Goal: Transaction & Acquisition: Download file/media

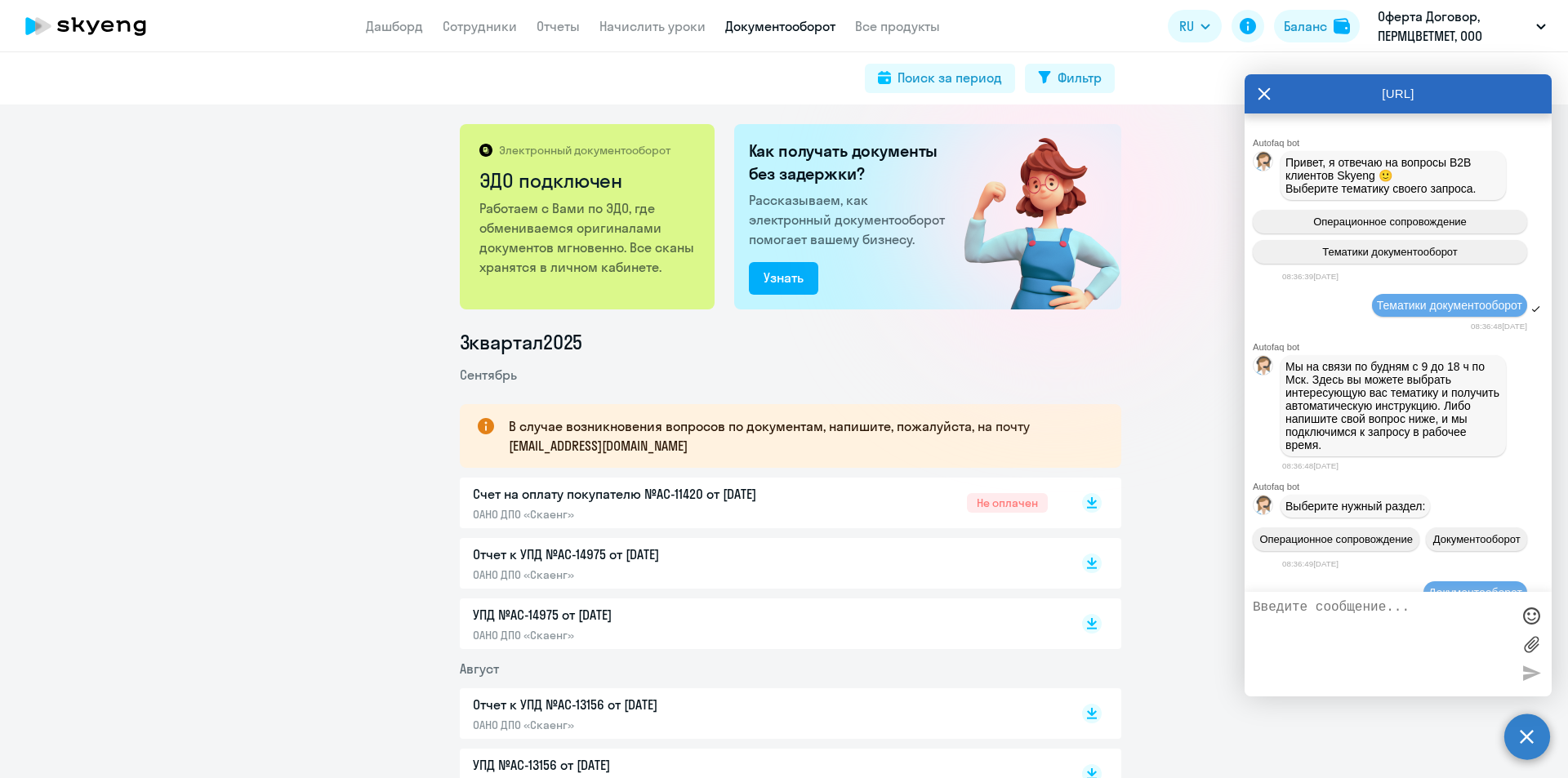
scroll to position [928, 0]
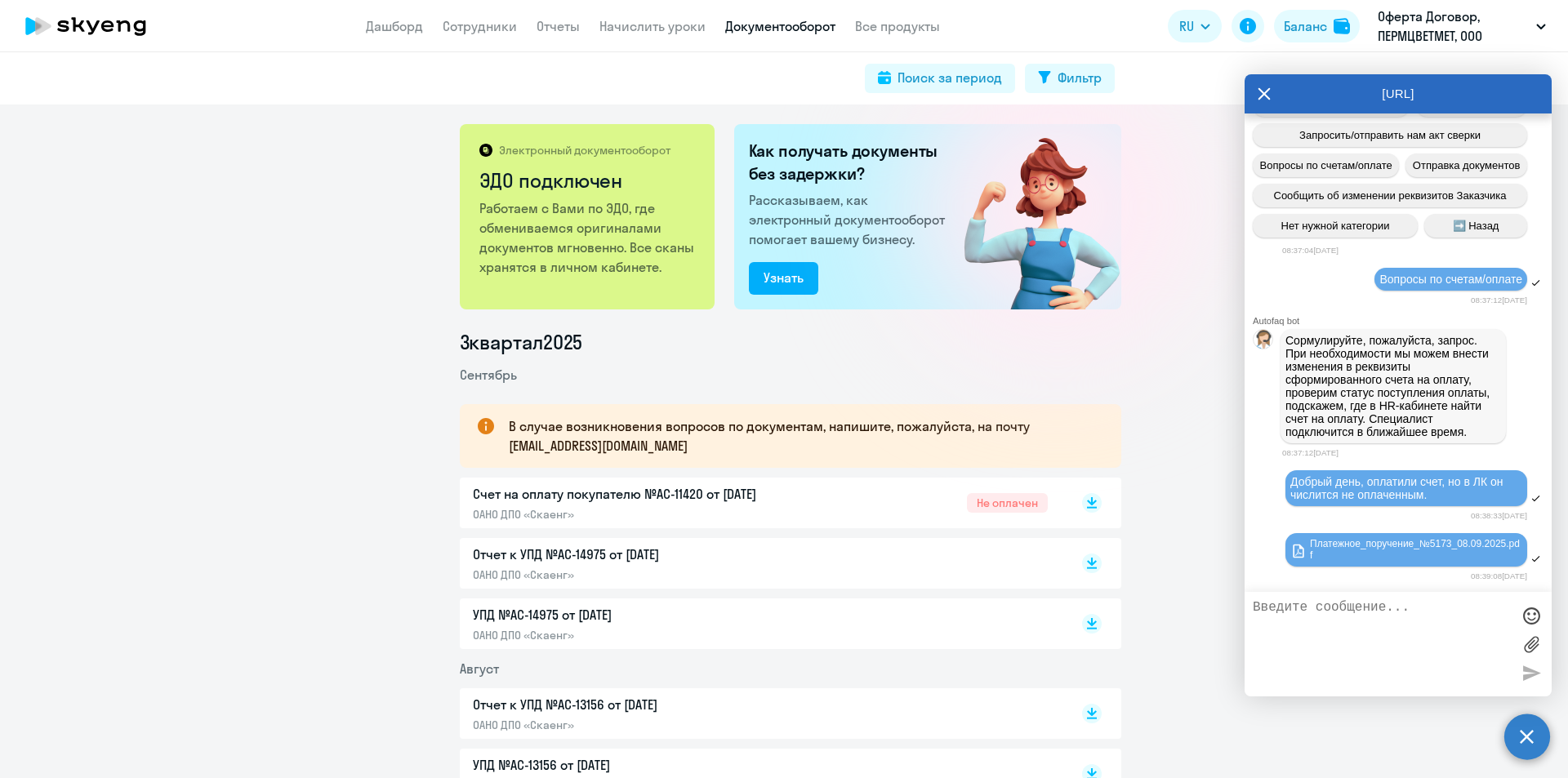
click at [1446, 641] on textarea at bounding box center [1382, 644] width 258 height 88
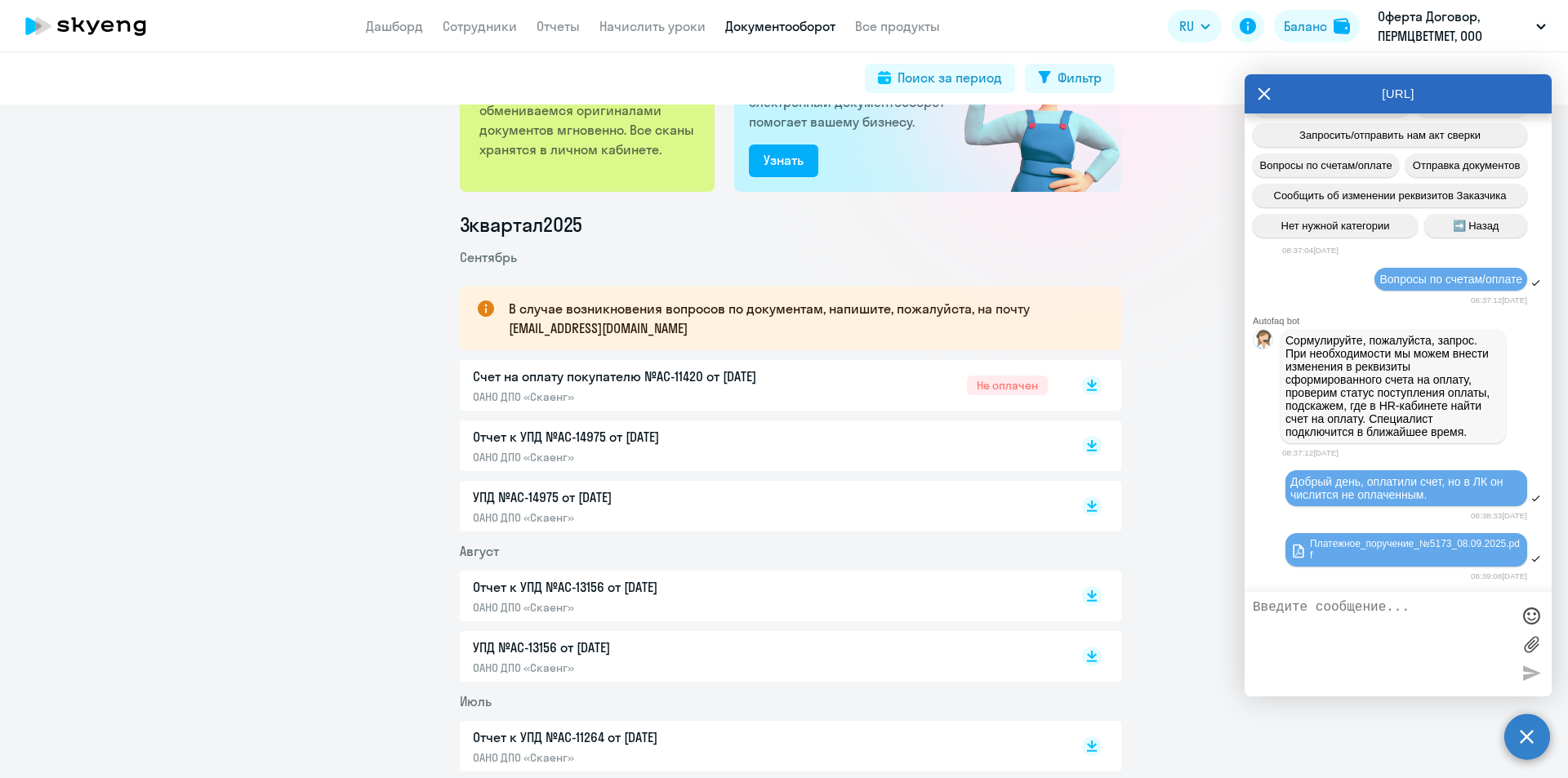
scroll to position [0, 0]
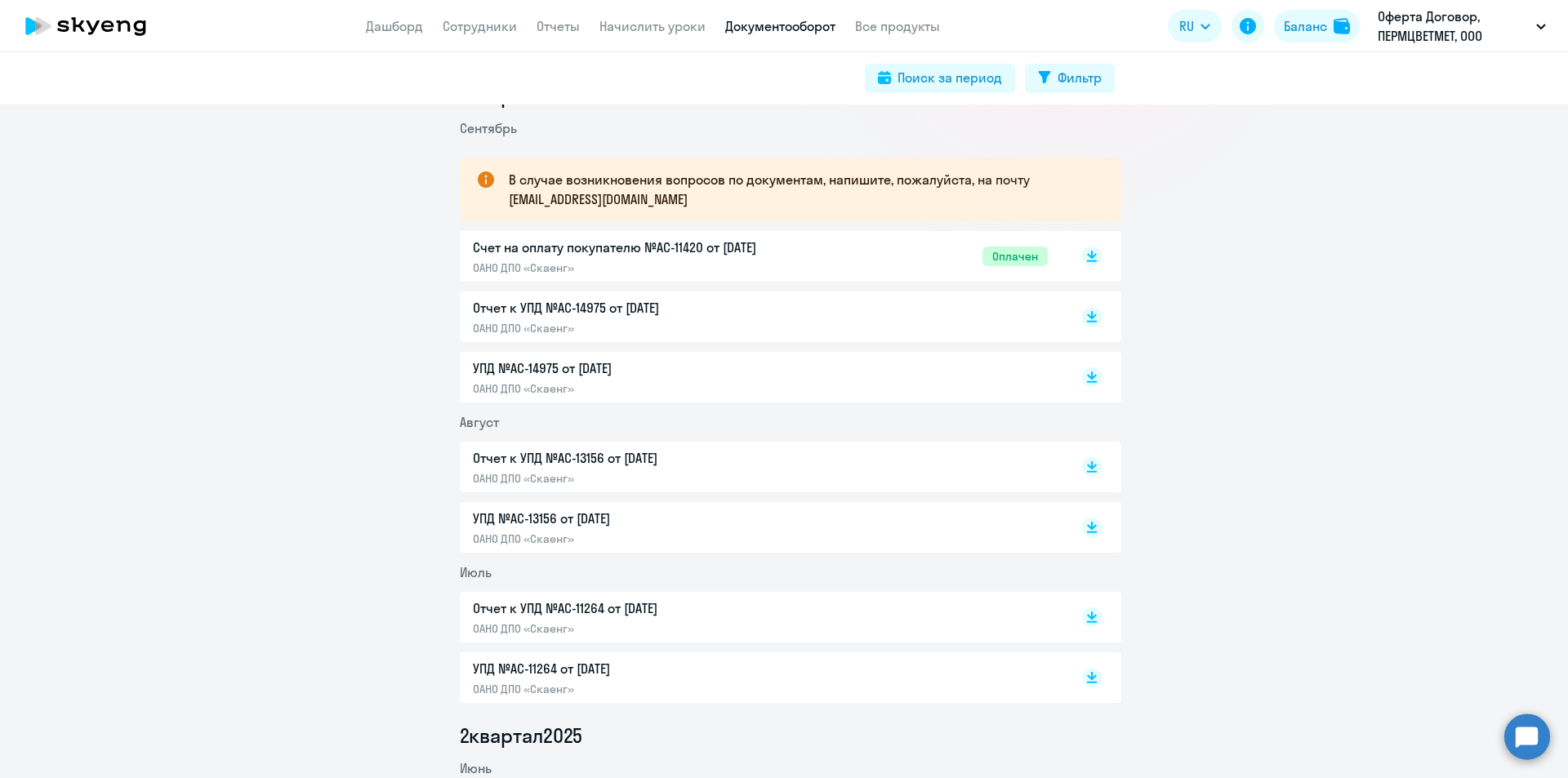
scroll to position [408, 0]
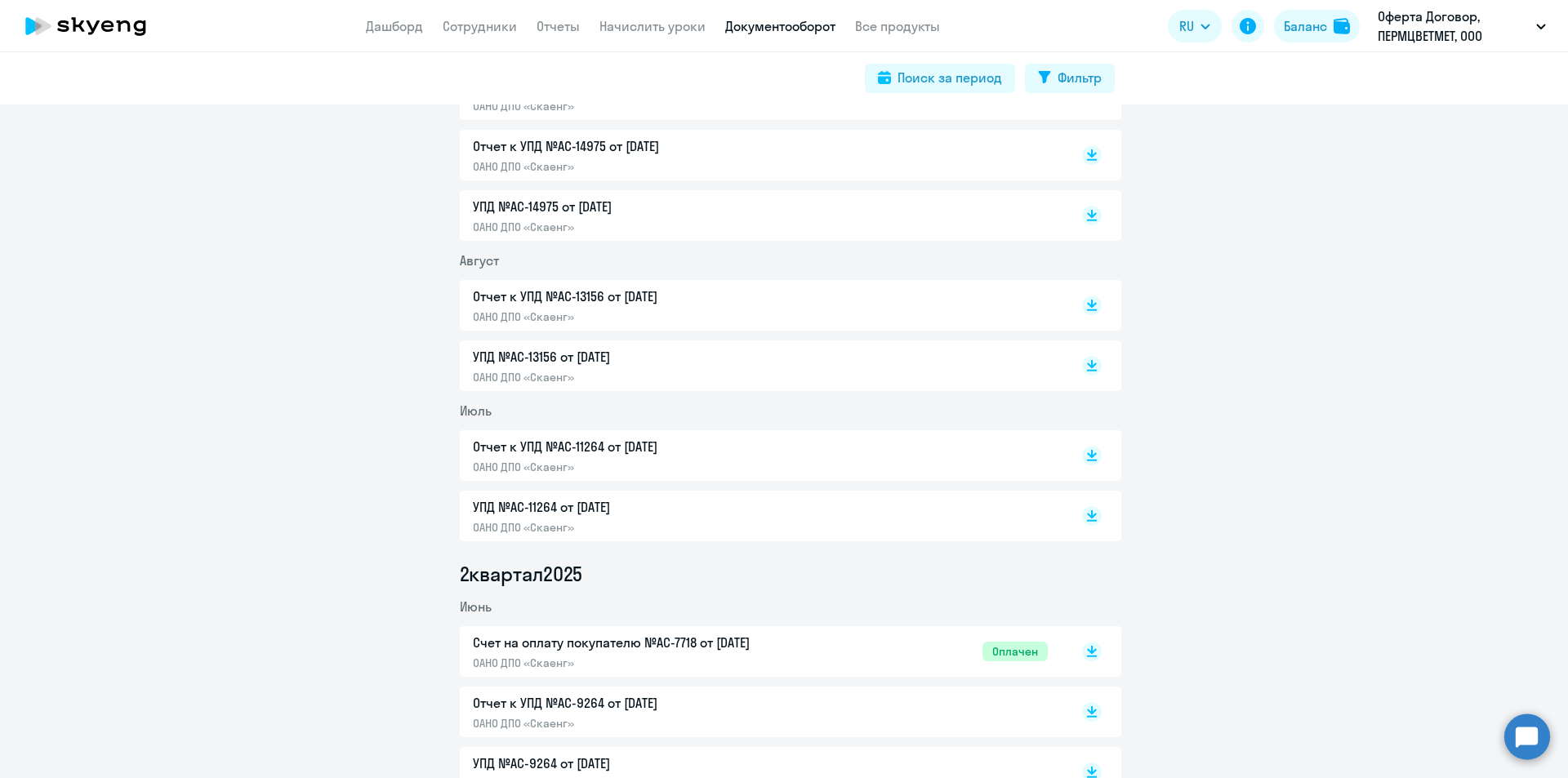
click at [1524, 723] on circle at bounding box center [1527, 736] width 46 height 46
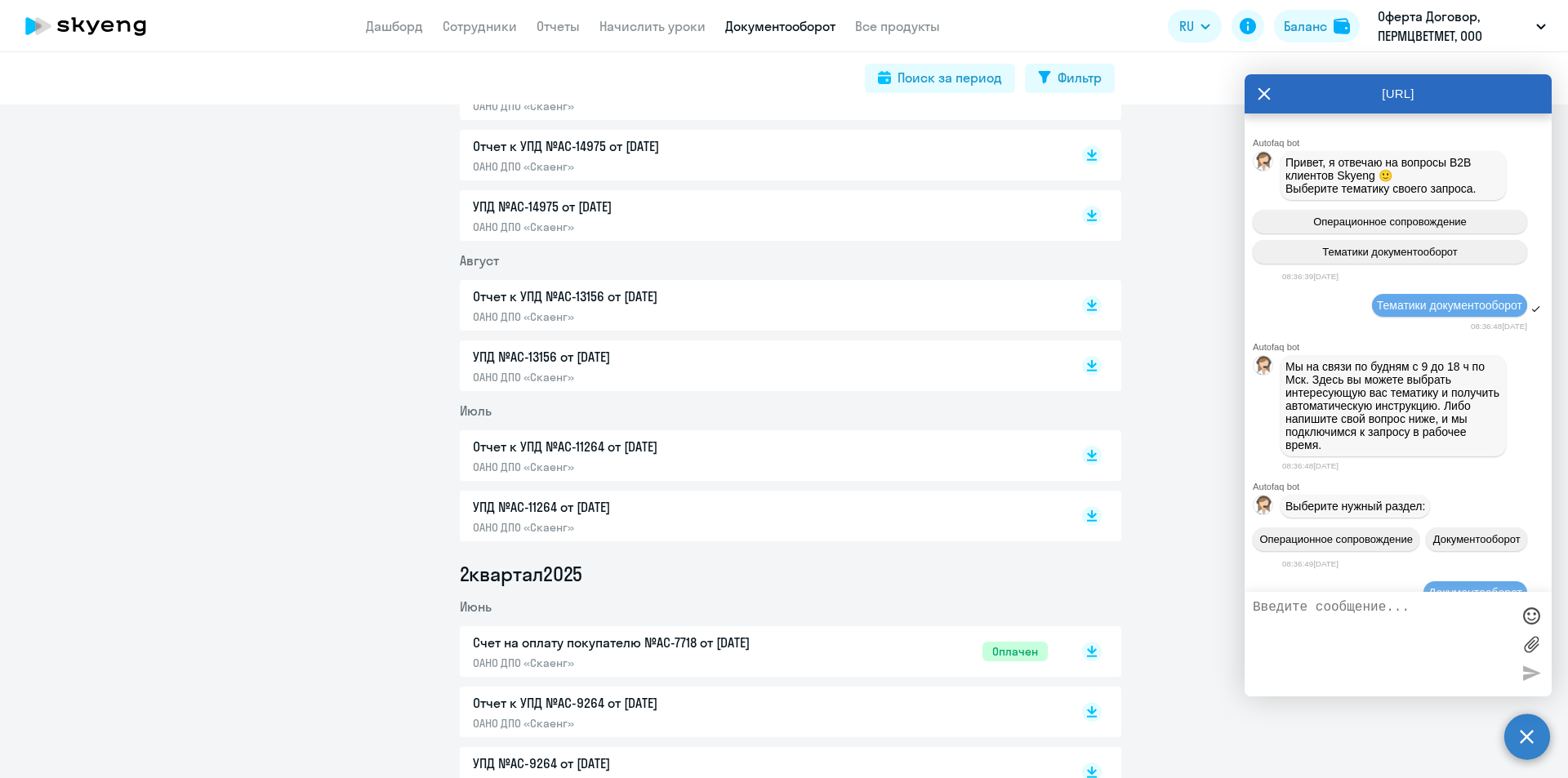
scroll to position [926, 0]
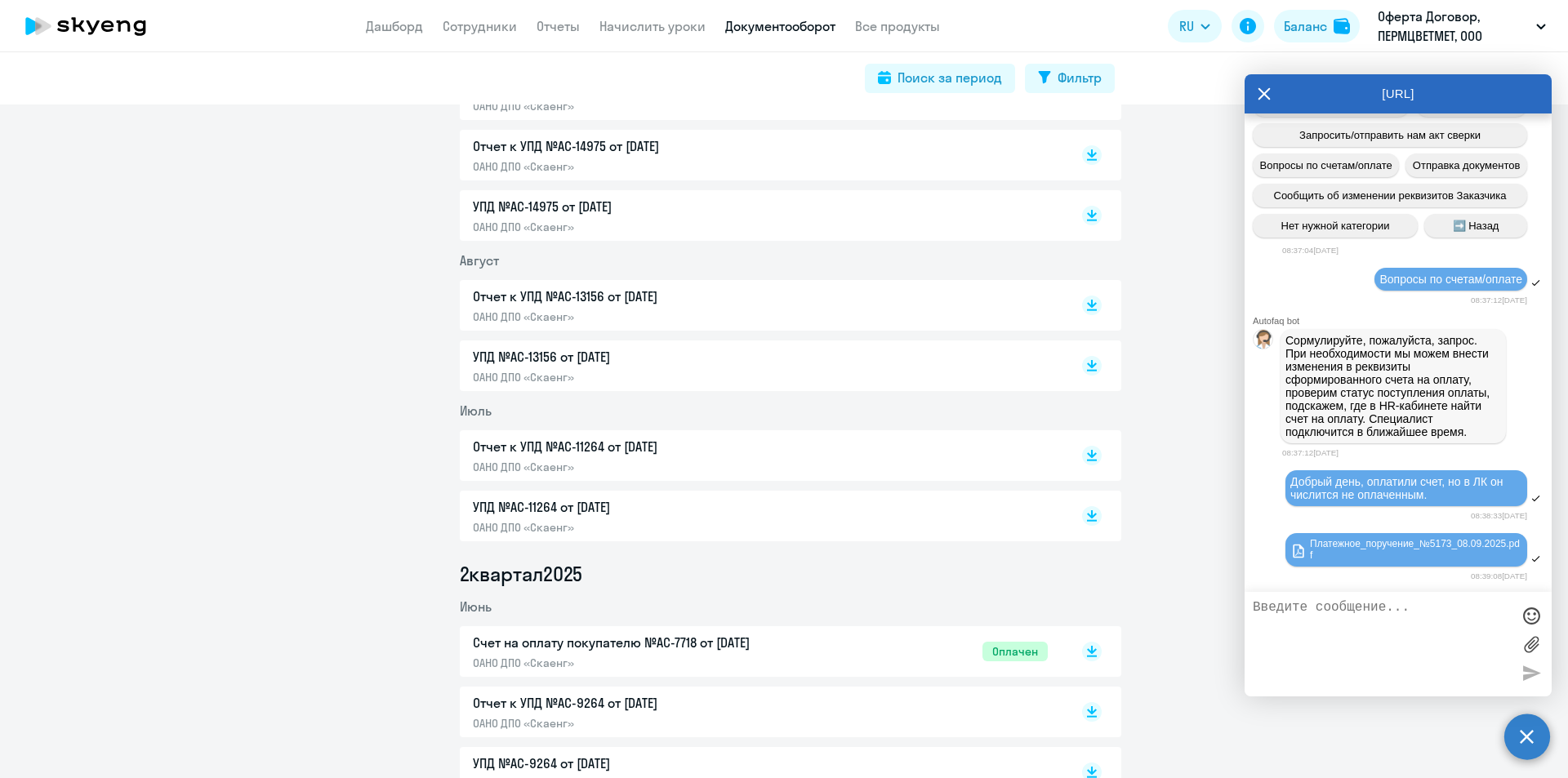
click at [1328, 613] on textarea at bounding box center [1382, 644] width 258 height 88
type textarea "очень жду ответ"
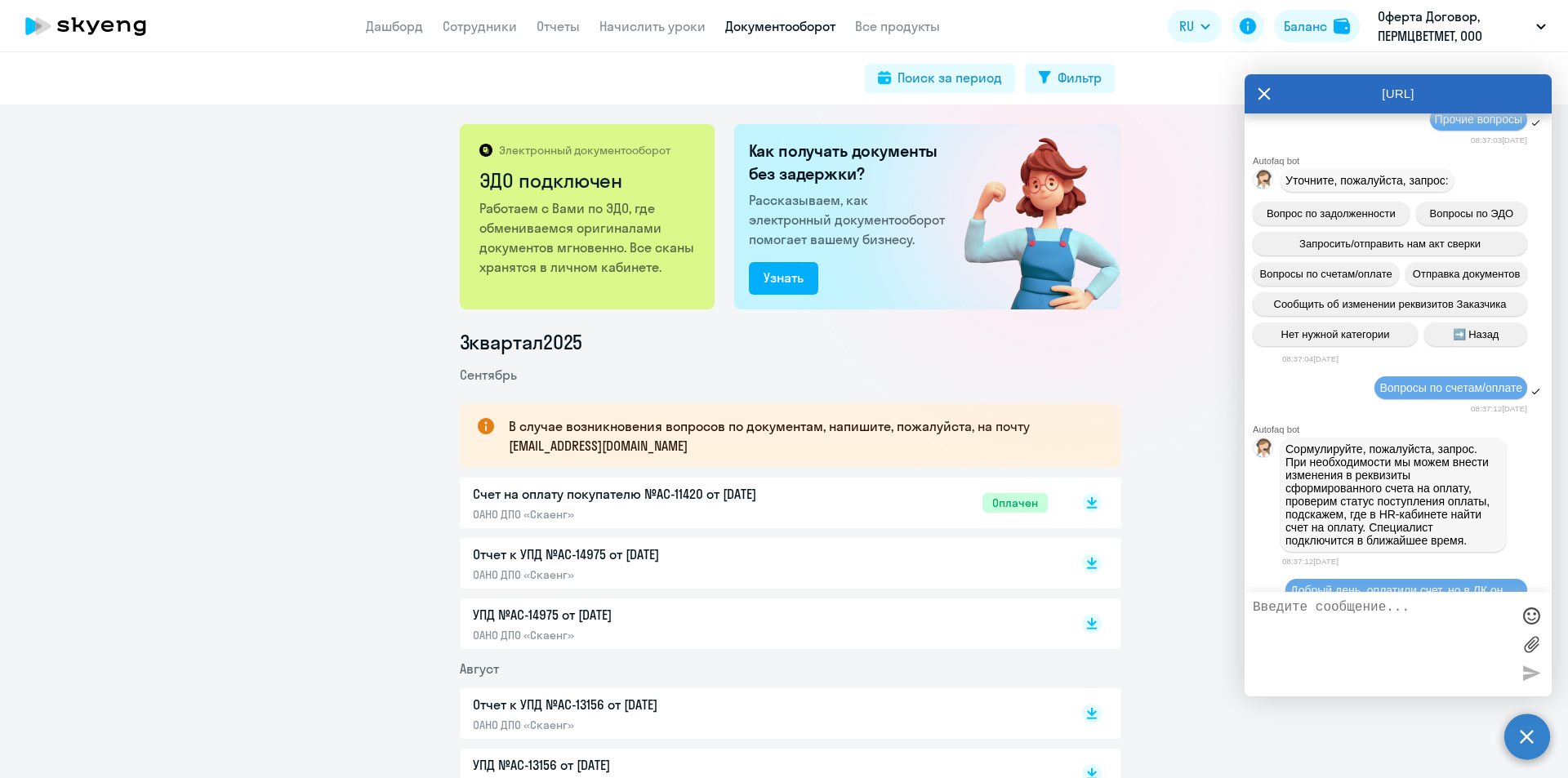
scroll to position [978, 0]
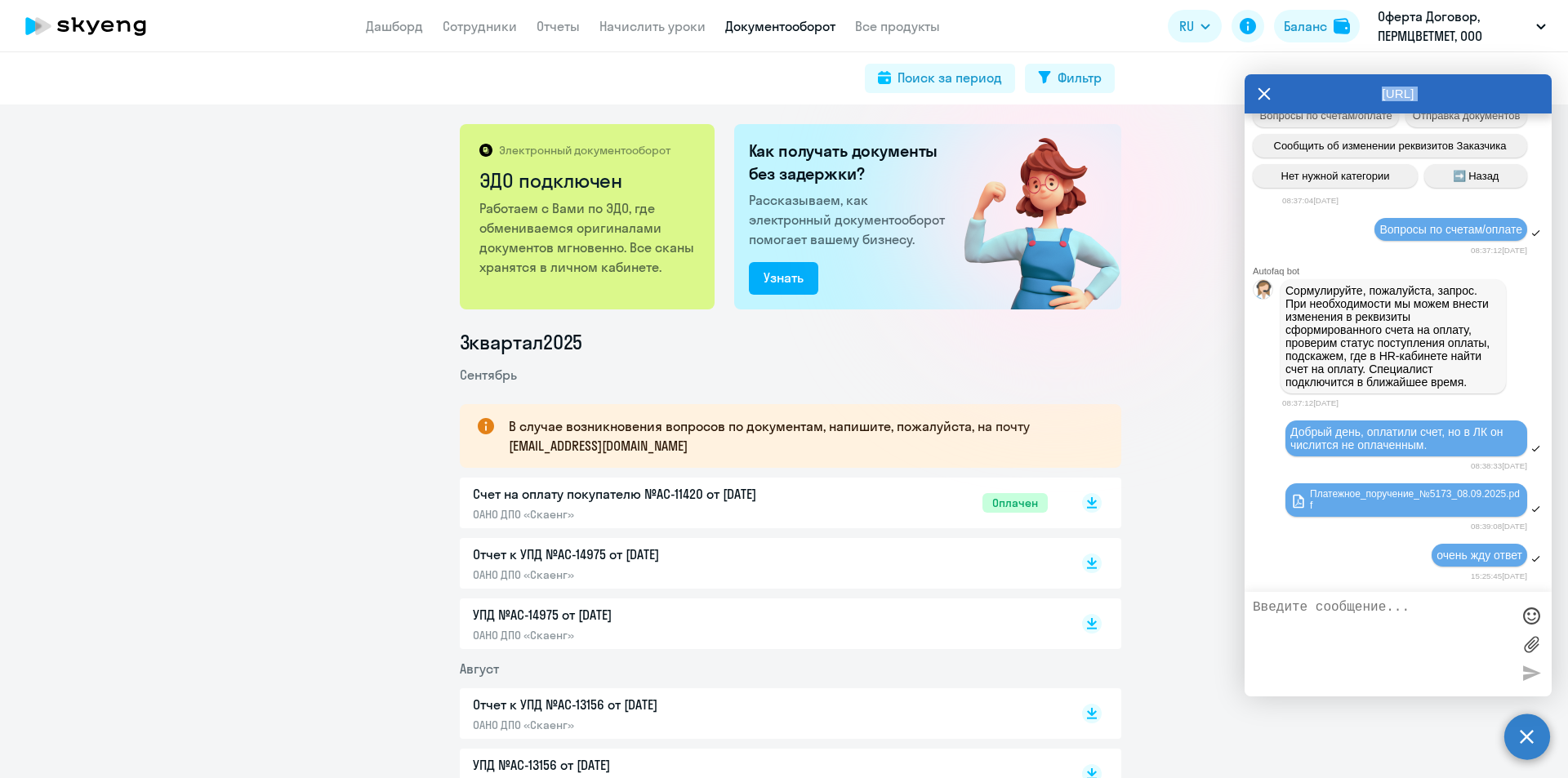
click at [1258, 101] on div "AutoFAQ.ai" at bounding box center [1398, 94] width 307 height 39
click at [1261, 91] on icon at bounding box center [1264, 93] width 13 height 13
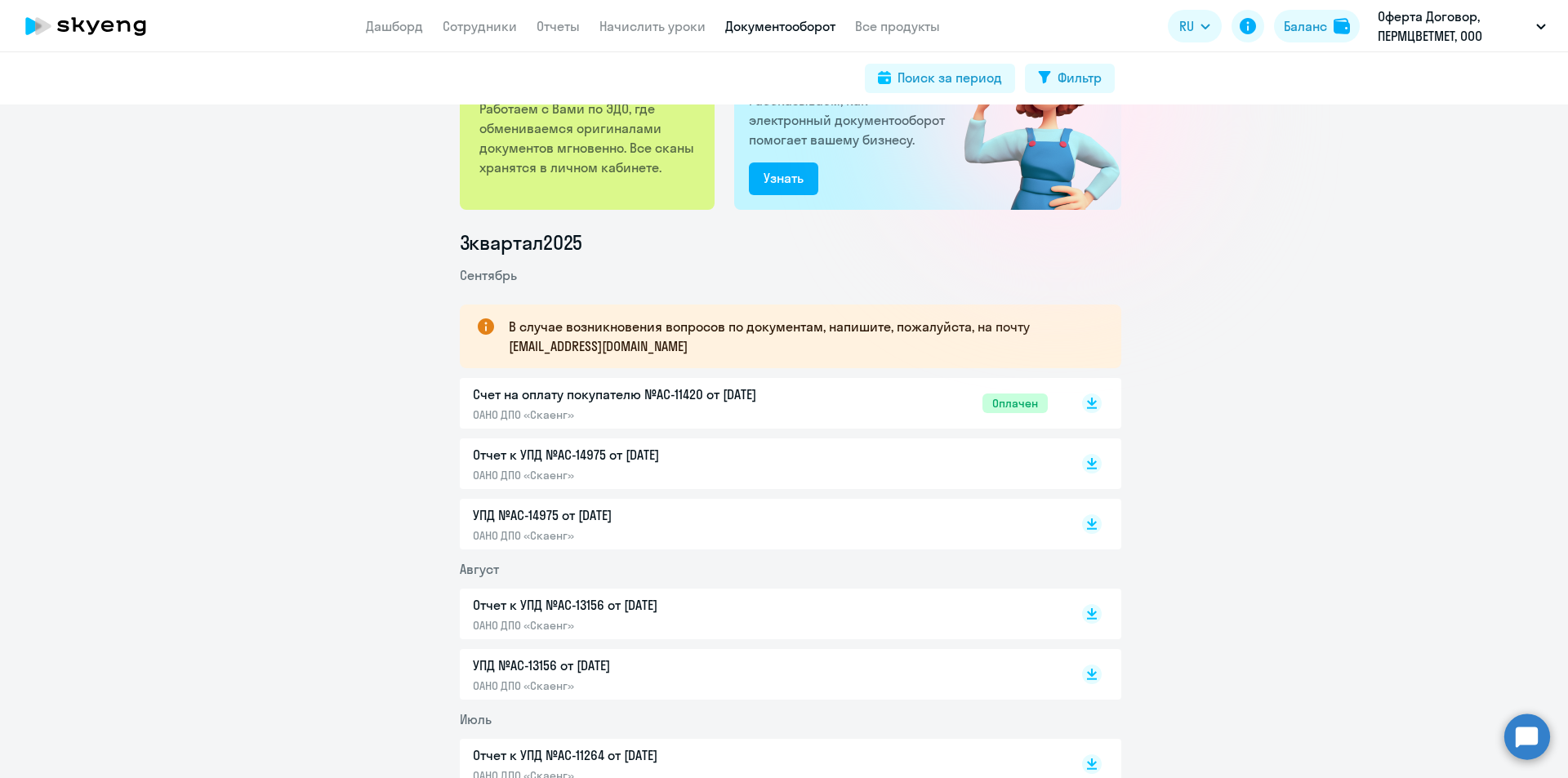
scroll to position [0, 0]
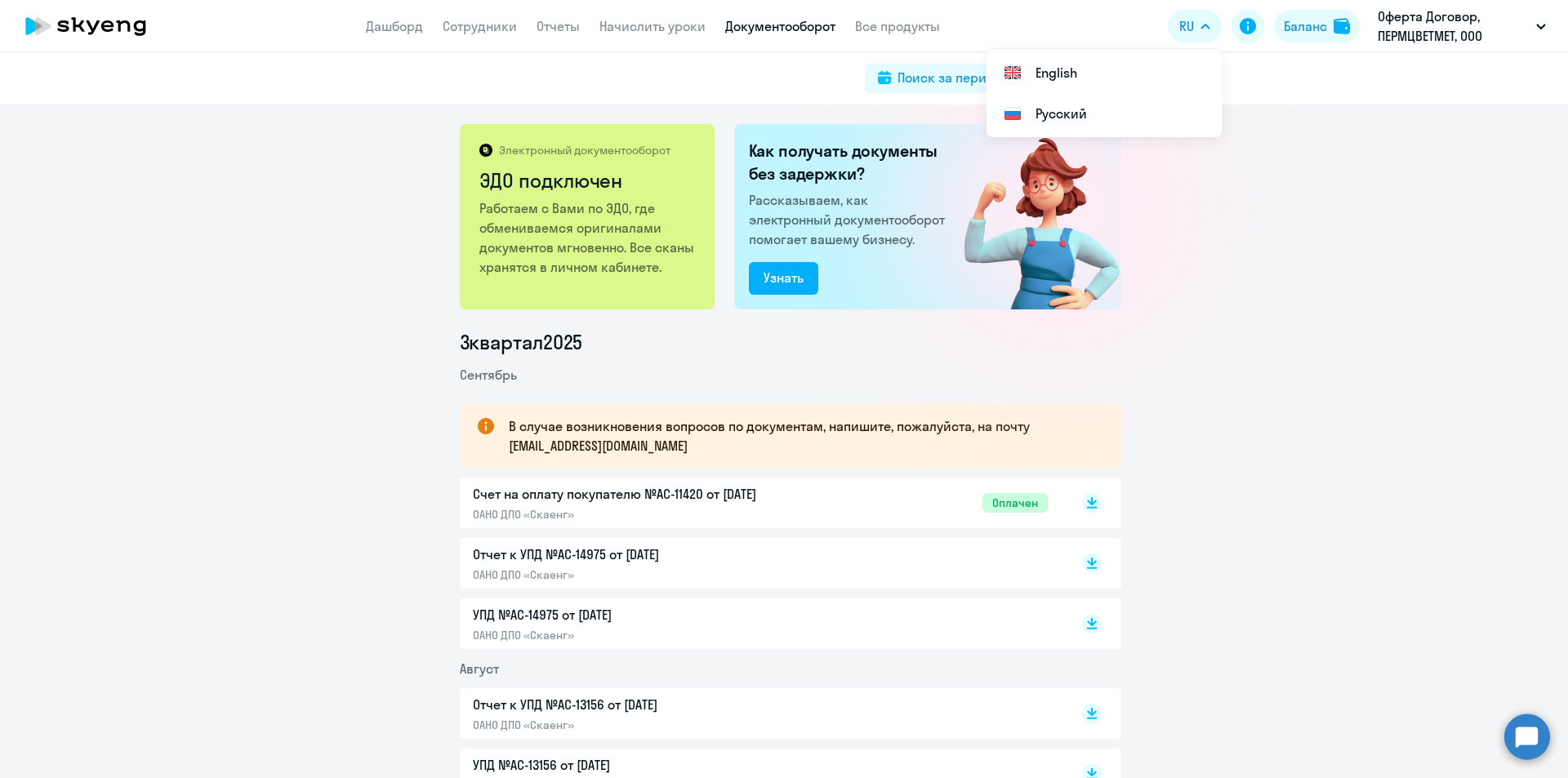
click at [1525, 741] on circle at bounding box center [1527, 736] width 46 height 46
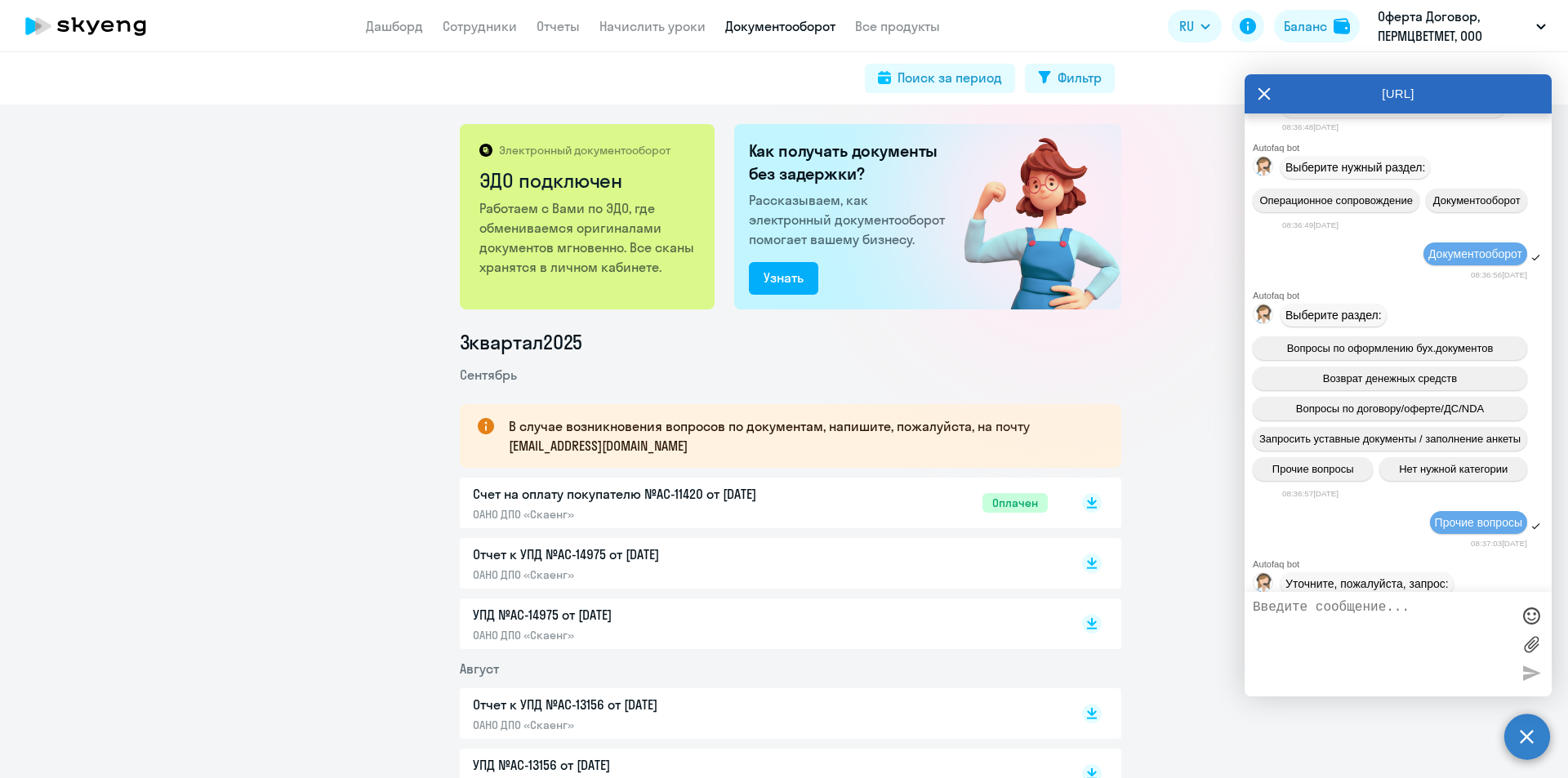
scroll to position [408, 0]
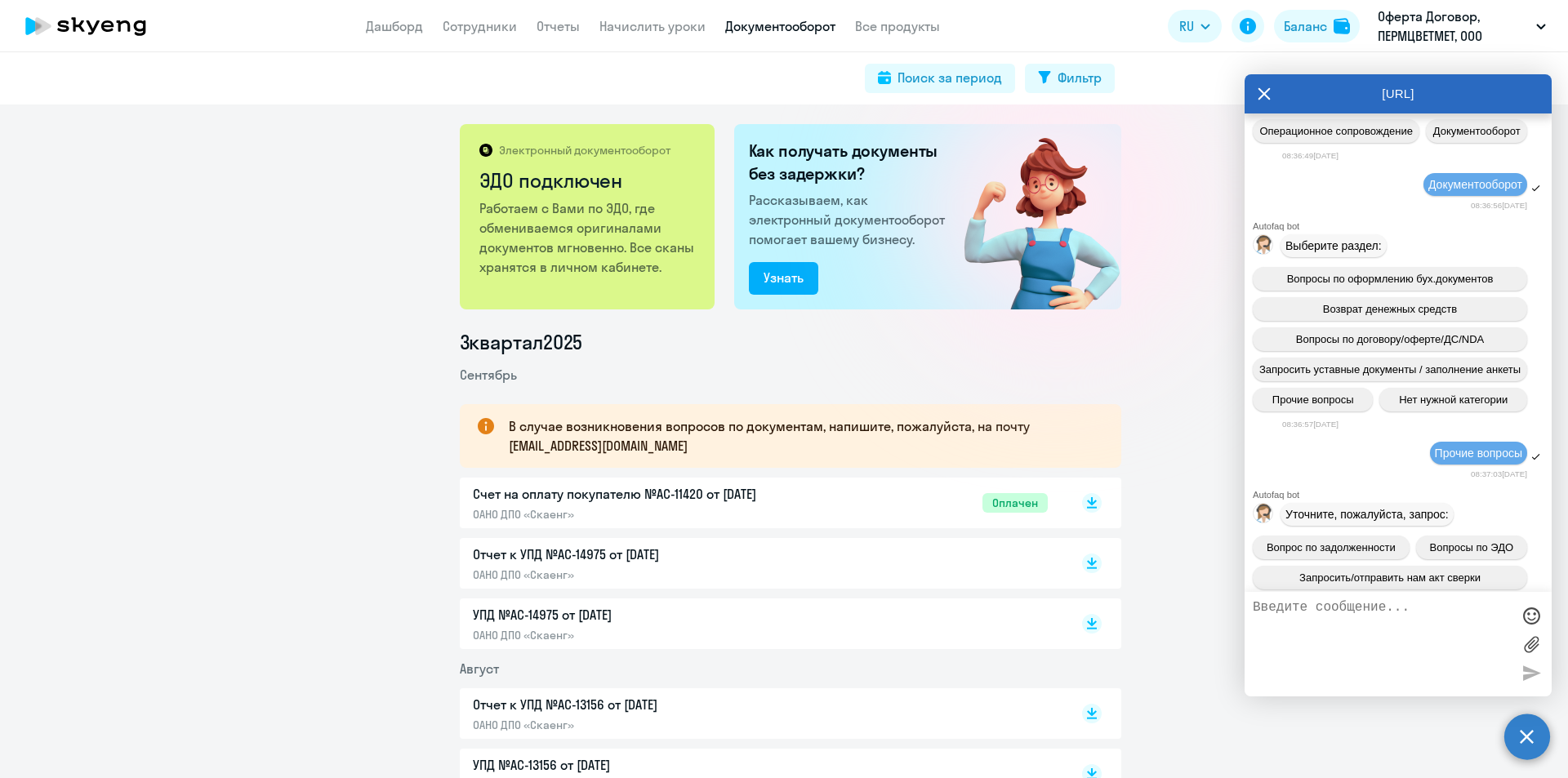
click at [1263, 91] on icon at bounding box center [1264, 94] width 13 height 39
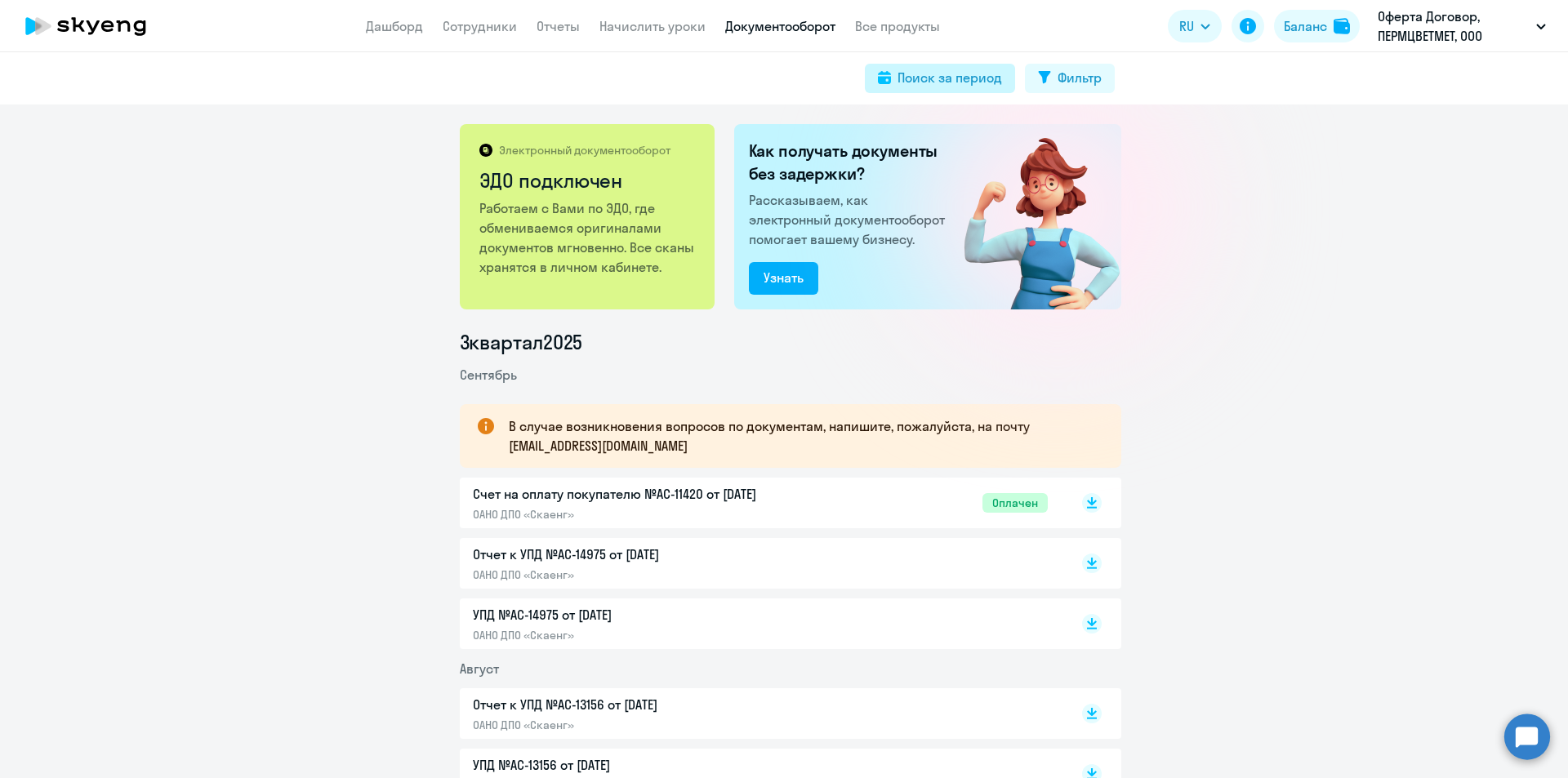
click at [985, 78] on div "Поиск за период" at bounding box center [949, 77] width 105 height 19
select select "all"
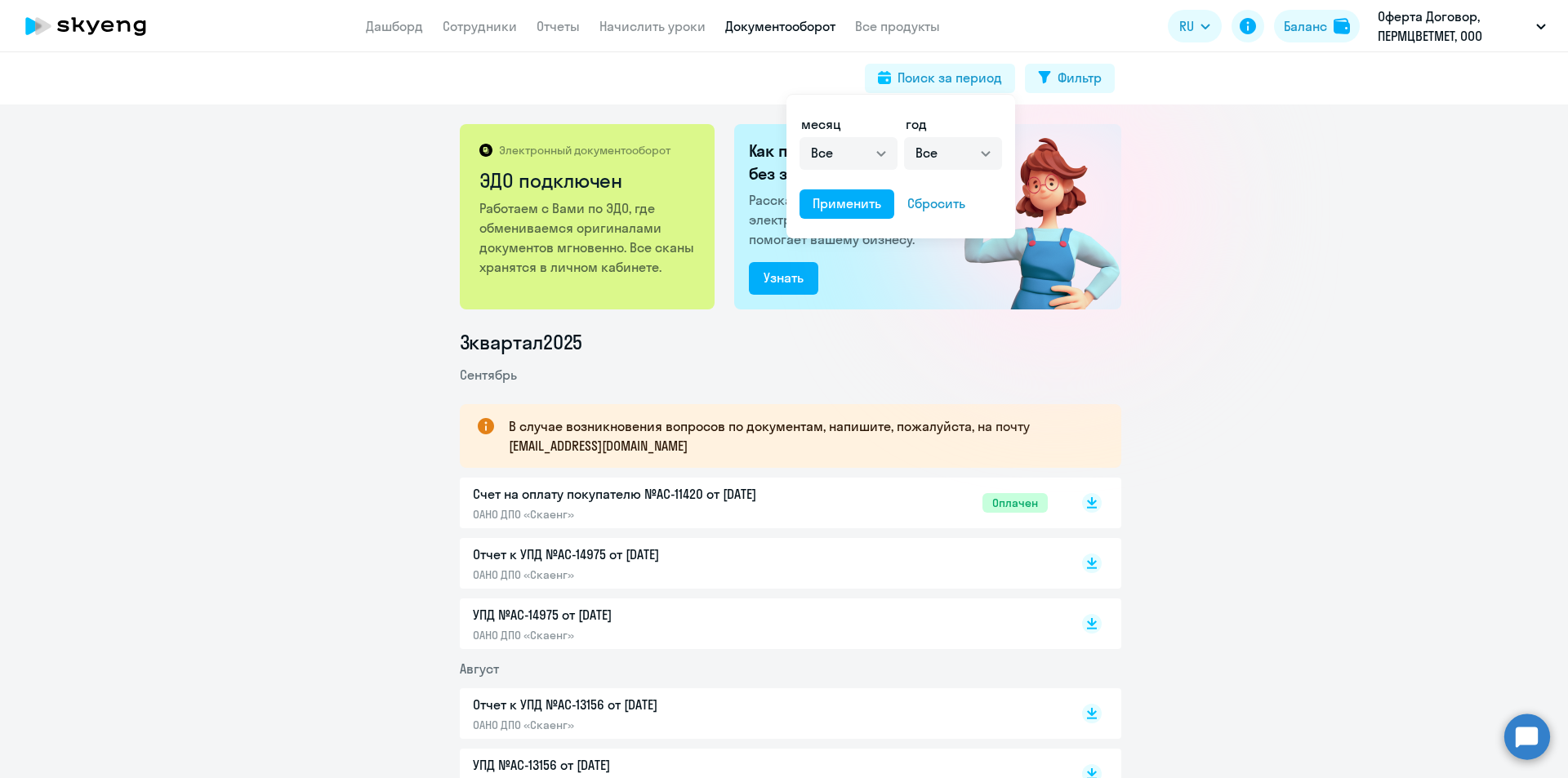
click at [1399, 345] on div at bounding box center [784, 389] width 1568 height 778
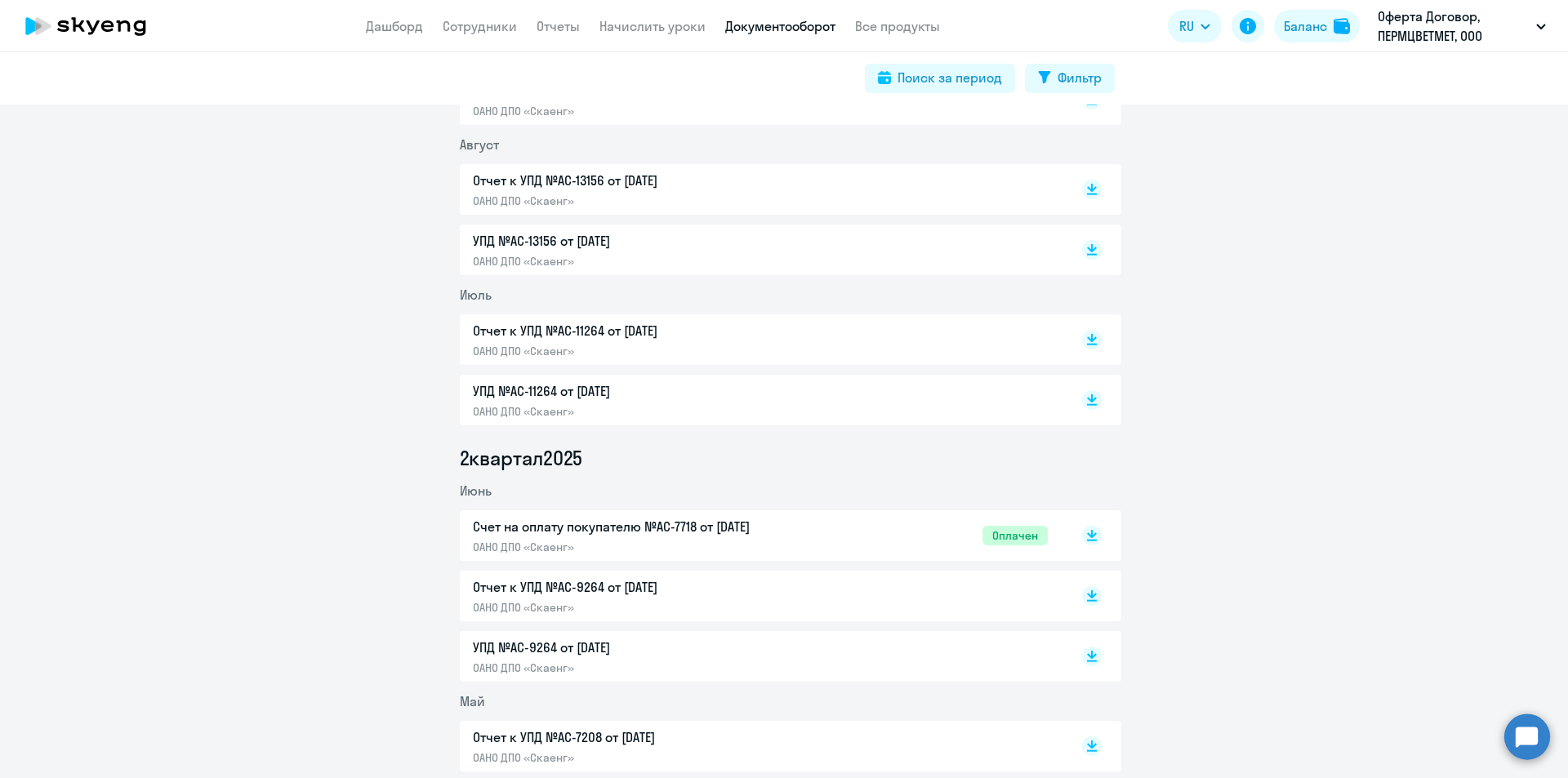
scroll to position [572, 0]
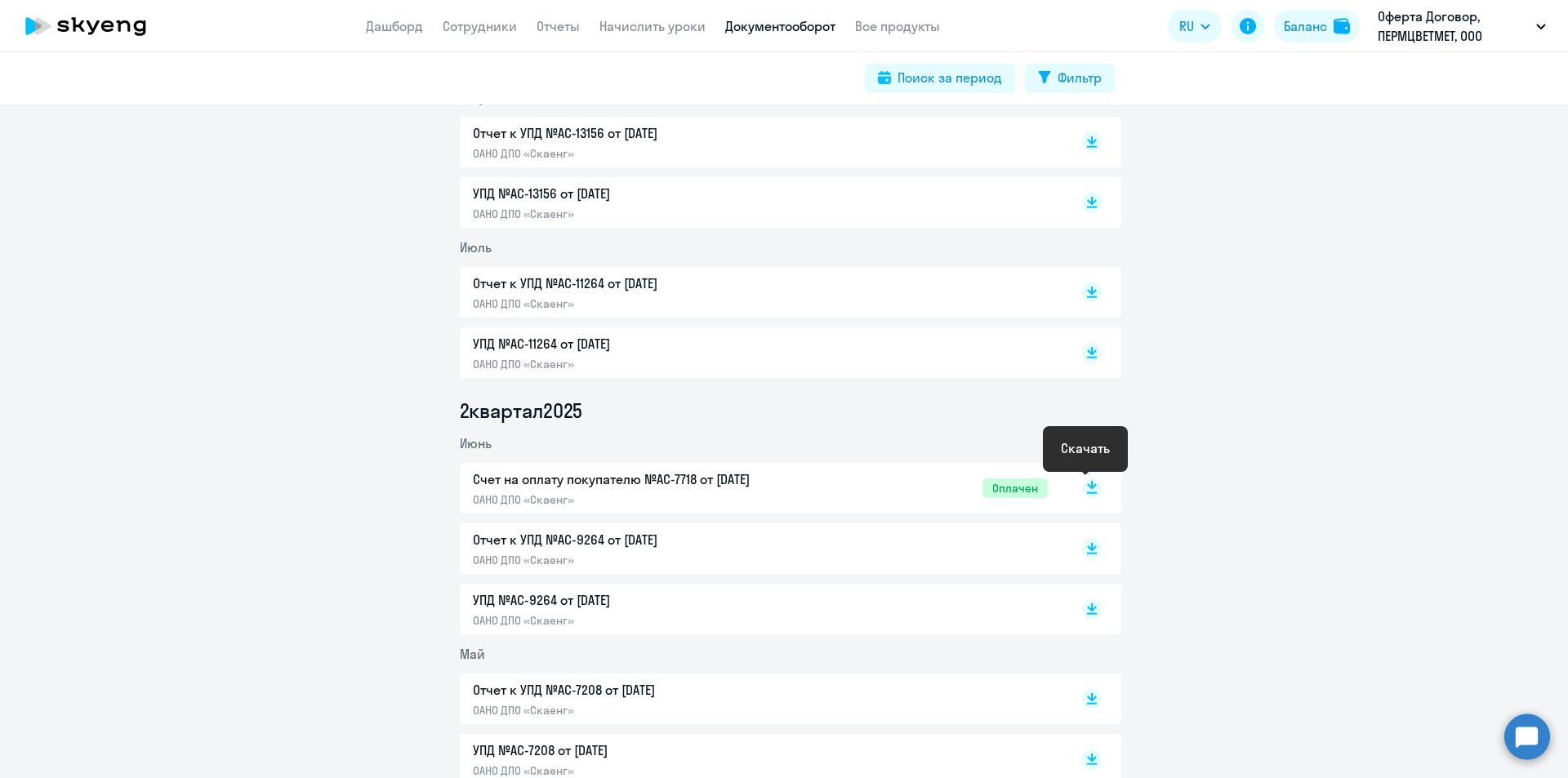
click at [1083, 488] on rect at bounding box center [1091, 488] width 19 height 19
click at [627, 27] on link "Начислить уроки" at bounding box center [652, 25] width 106 height 16
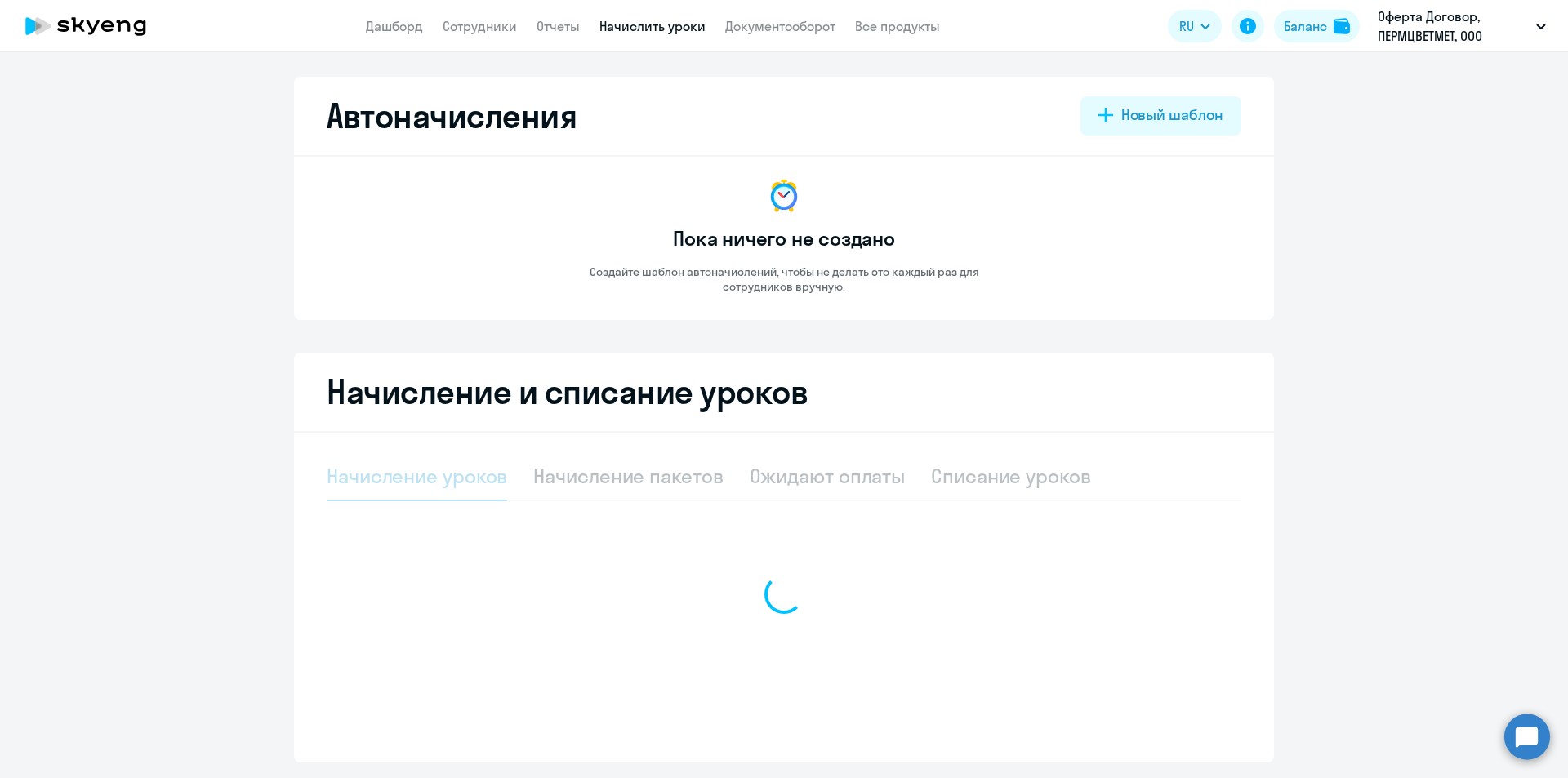
select select "10"
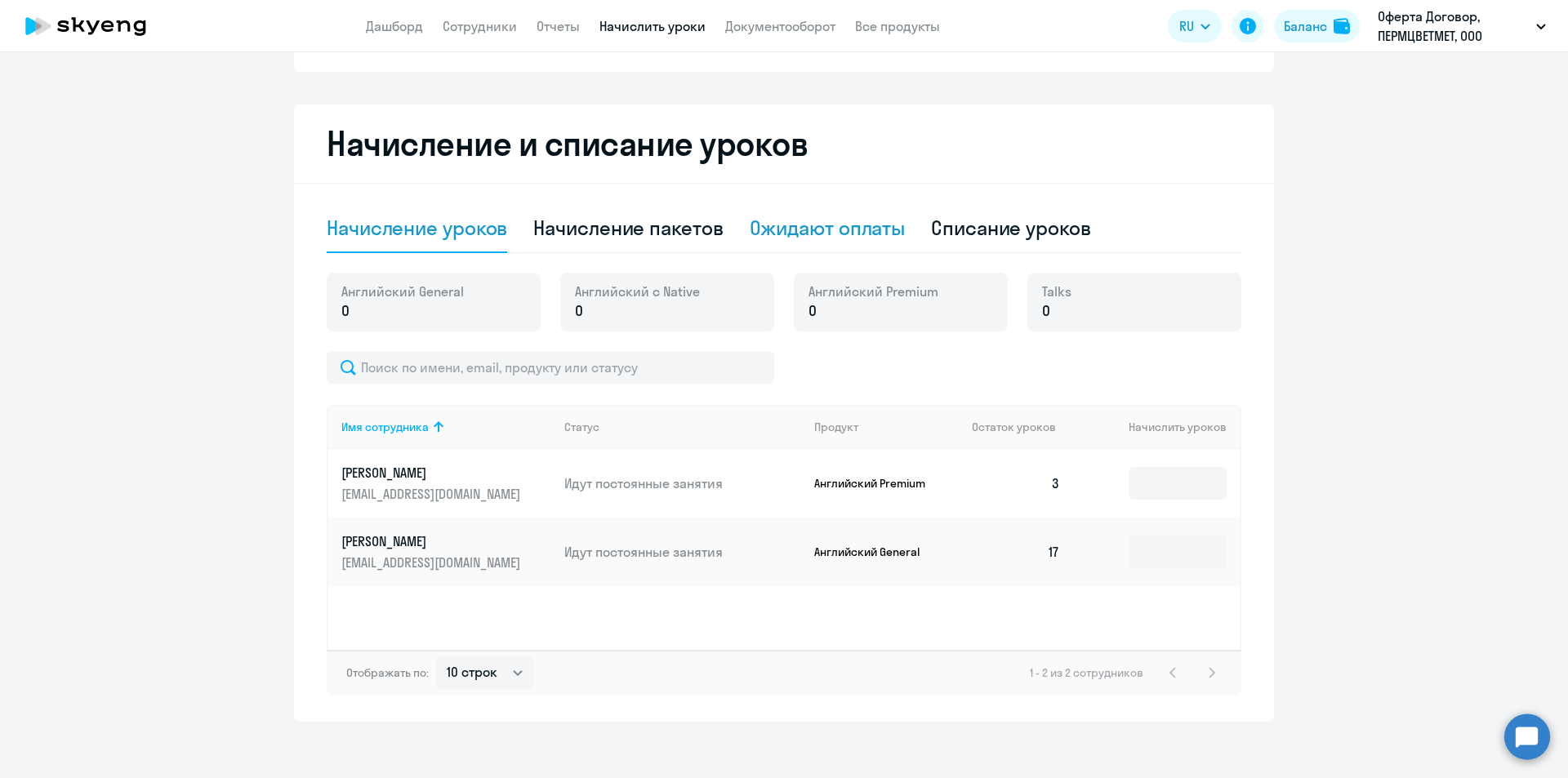
scroll to position [257, 0]
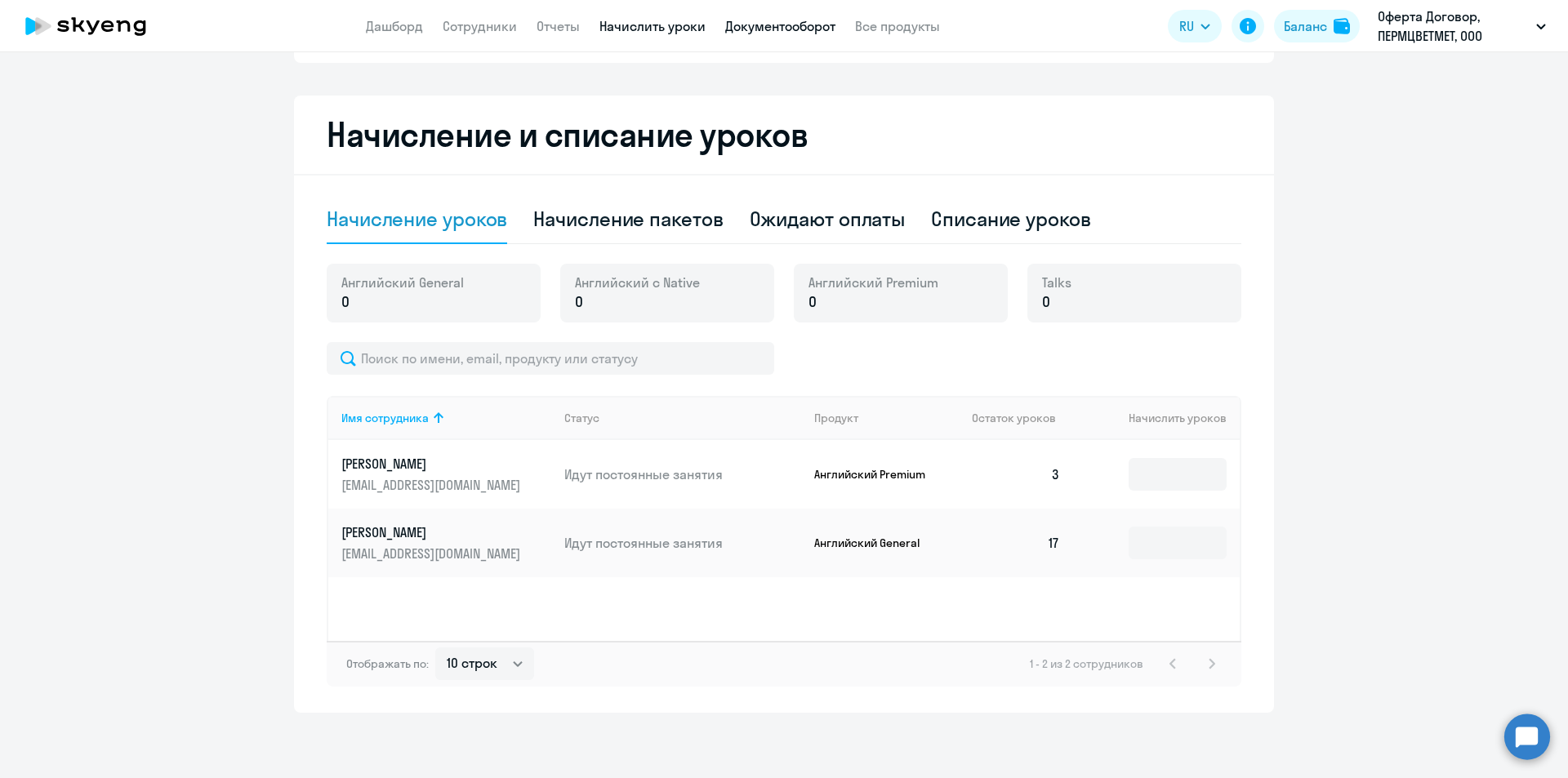
click at [756, 29] on link "Документооборот" at bounding box center [780, 25] width 110 height 16
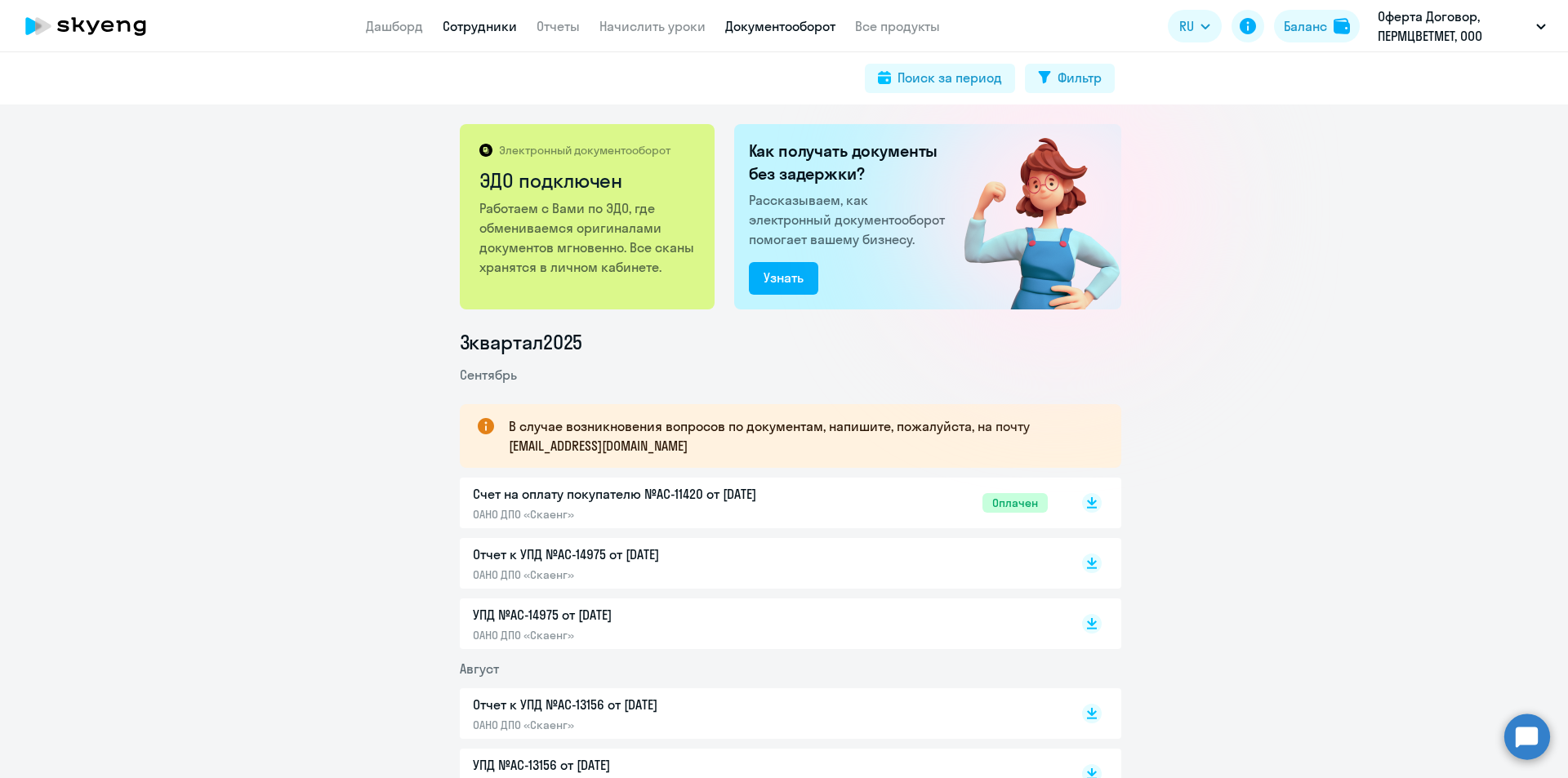
click at [443, 25] on link "Сотрудники" at bounding box center [480, 25] width 75 height 16
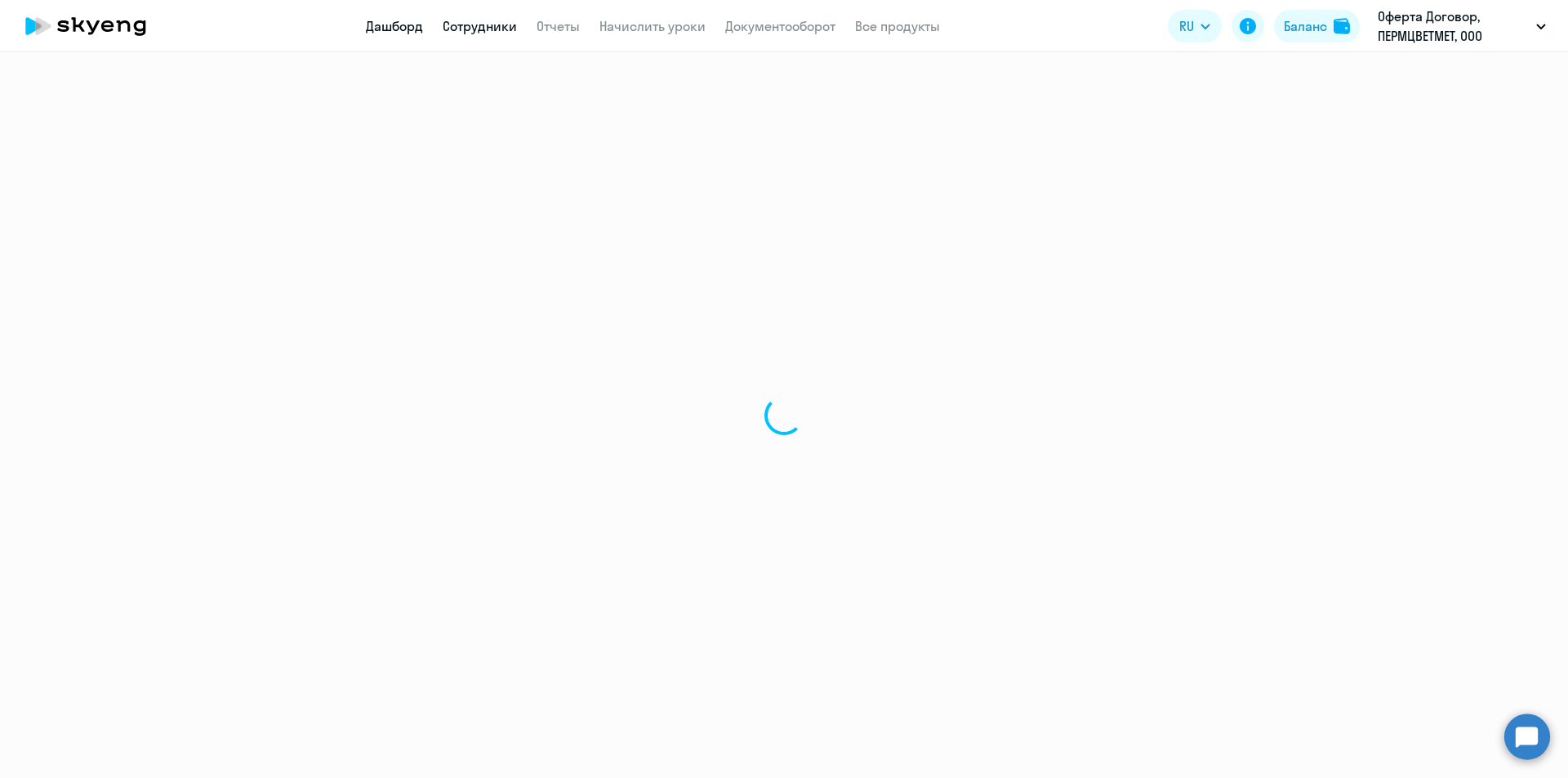
select select "30"
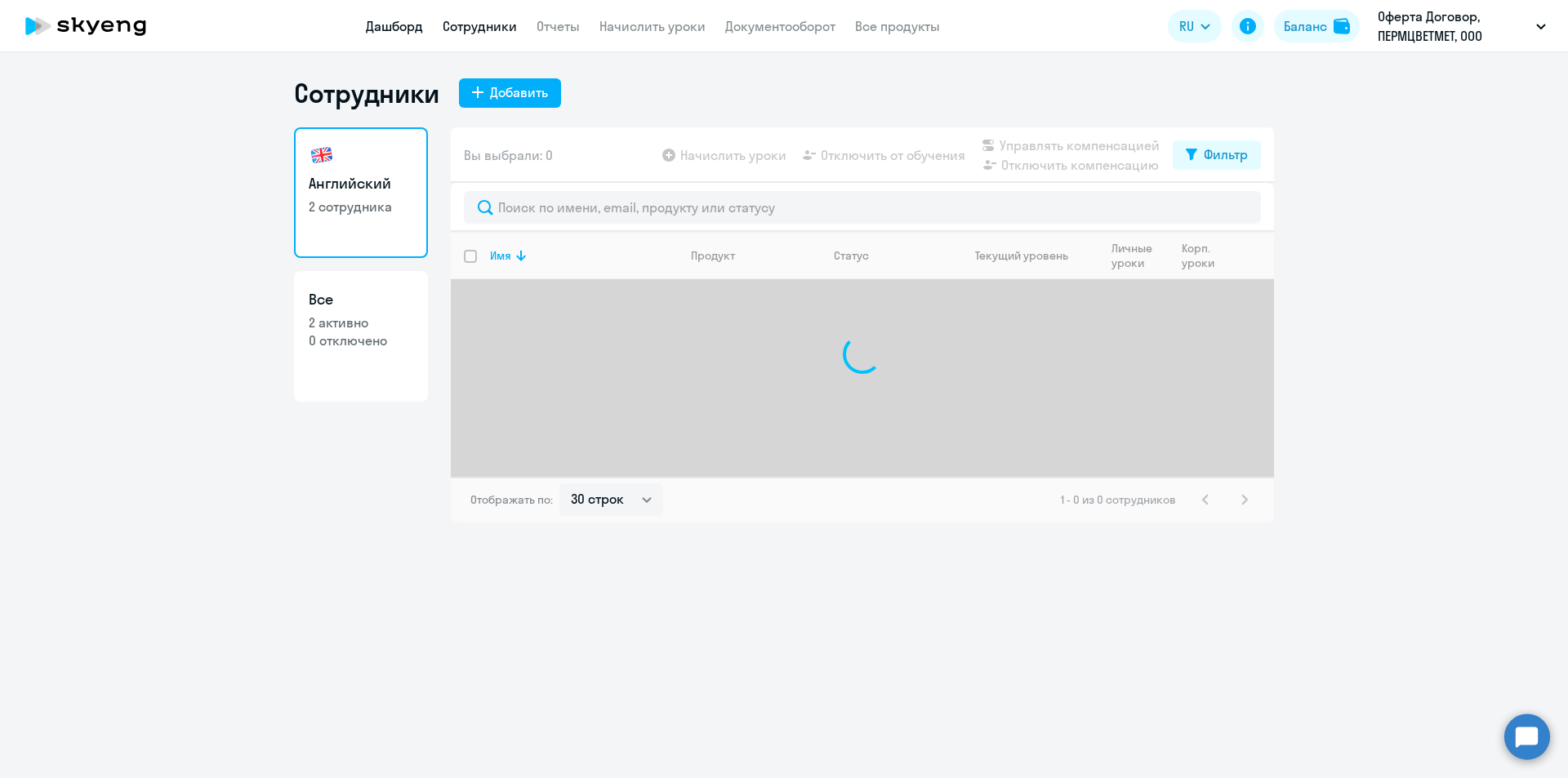
click at [389, 26] on link "Дашборд" at bounding box center [394, 25] width 57 height 16
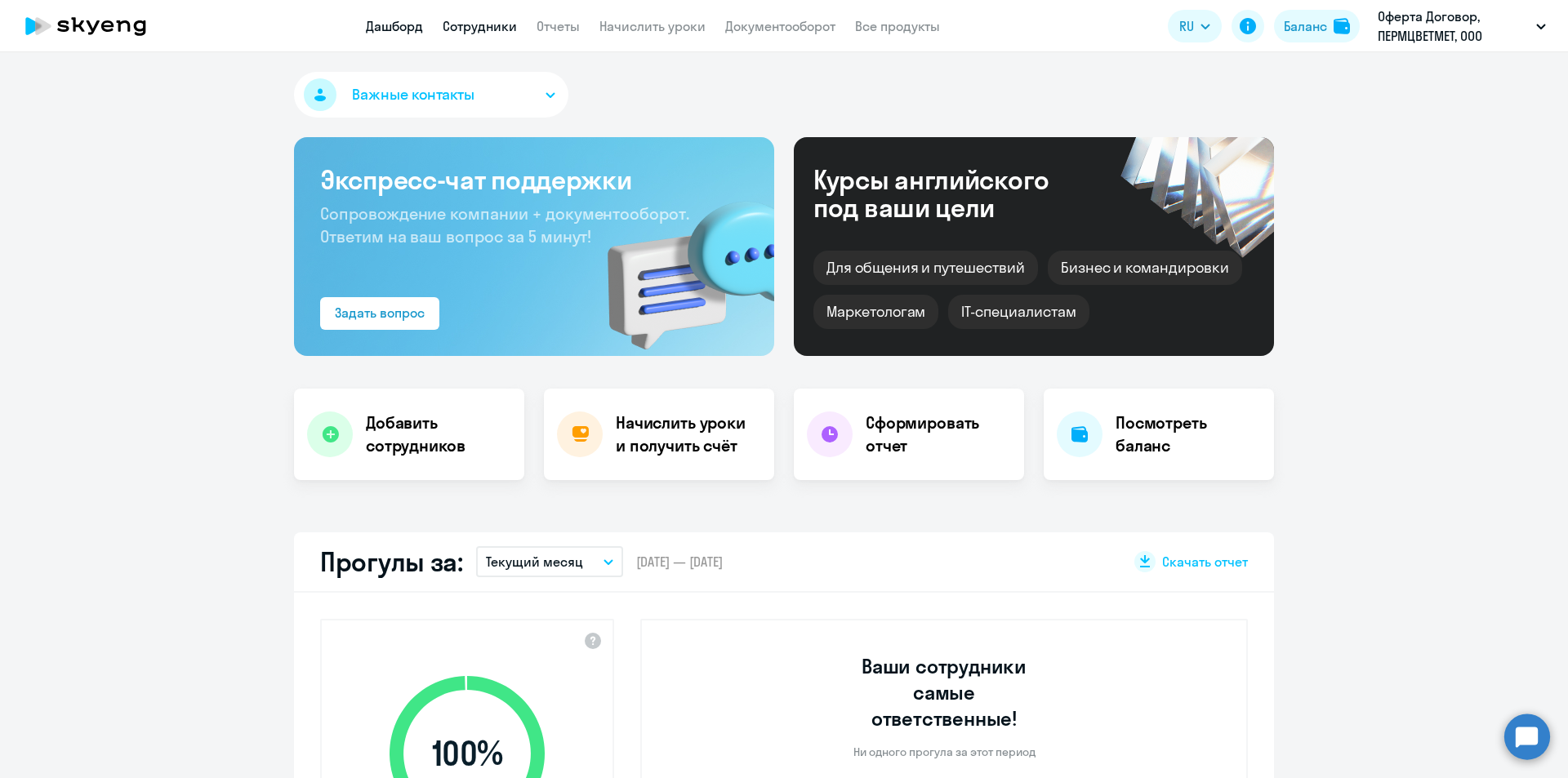
click at [488, 29] on link "Сотрудники" at bounding box center [480, 25] width 75 height 16
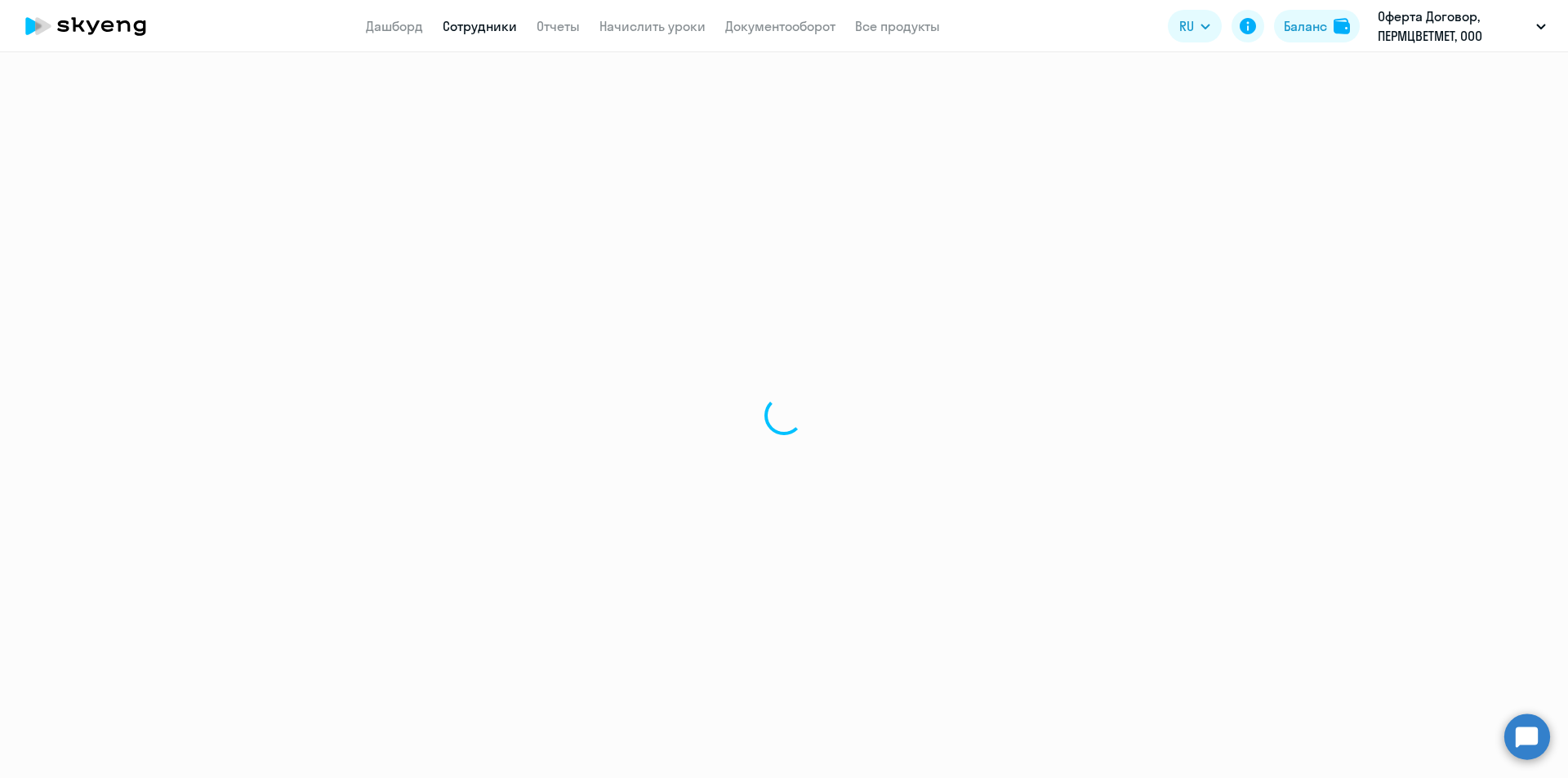
select select "30"
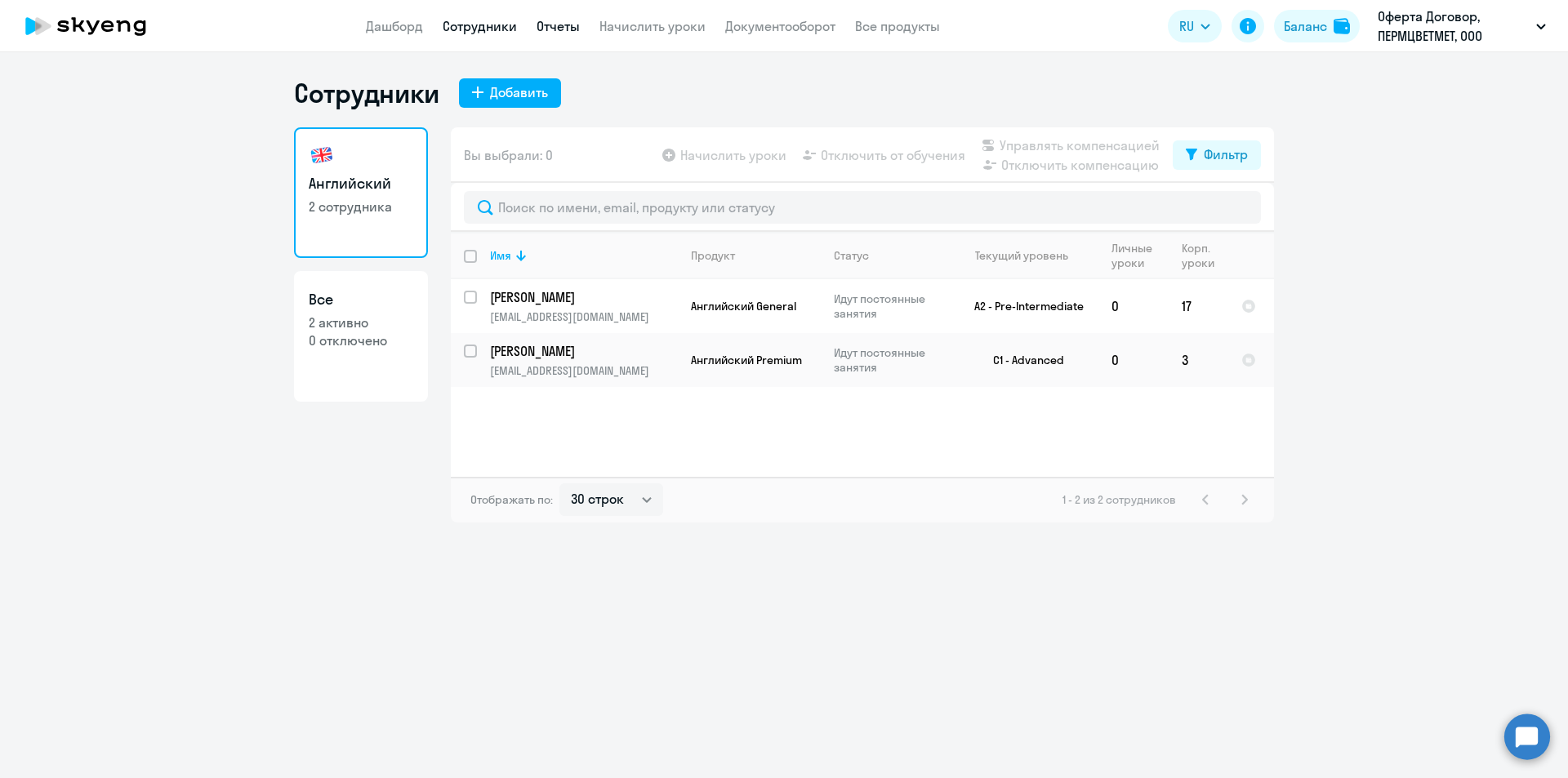
click at [558, 26] on link "Отчеты" at bounding box center [558, 25] width 44 height 16
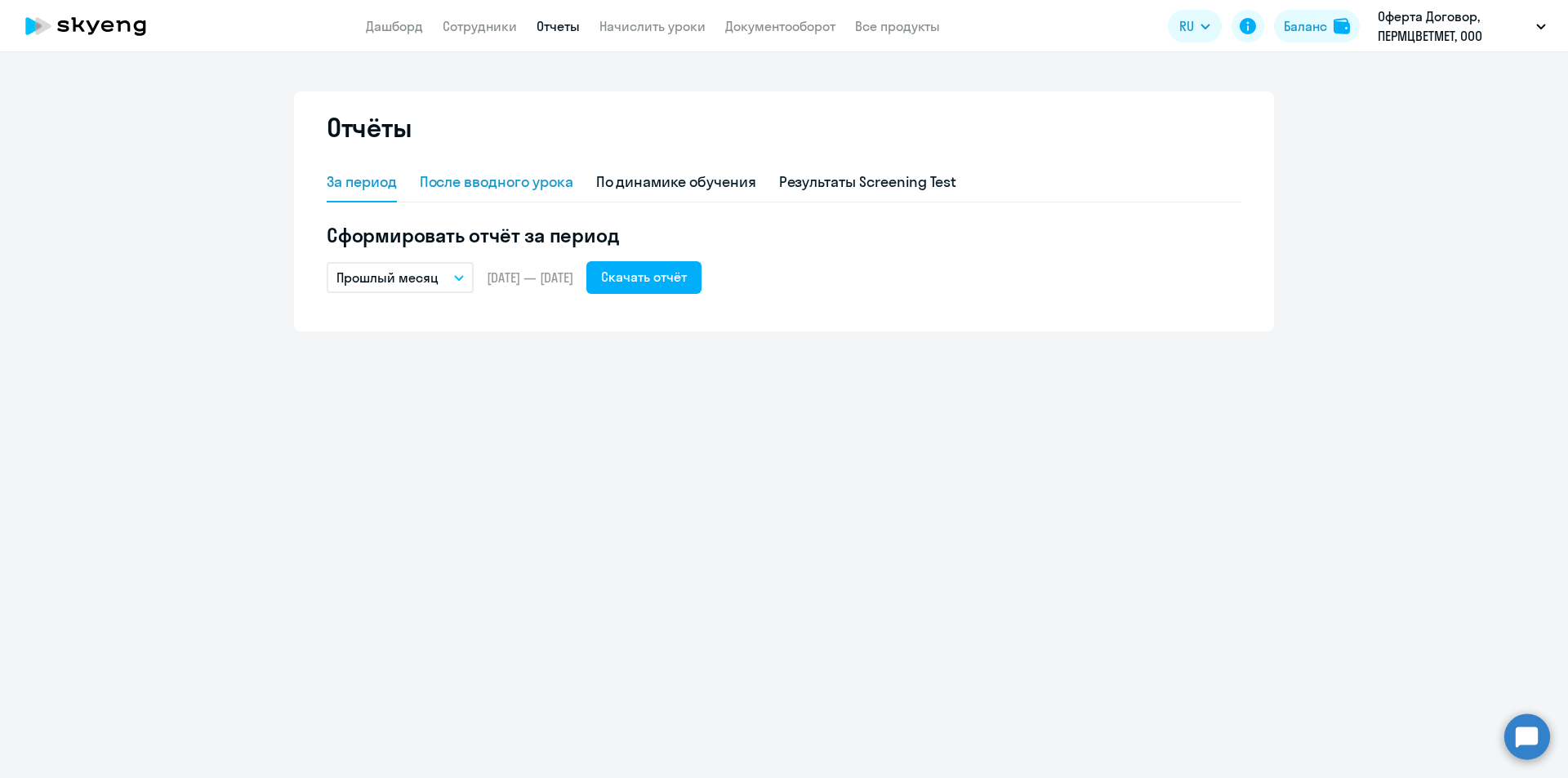
click at [485, 175] on div "После вводного урока" at bounding box center [496, 182] width 153 height 21
select select "10"
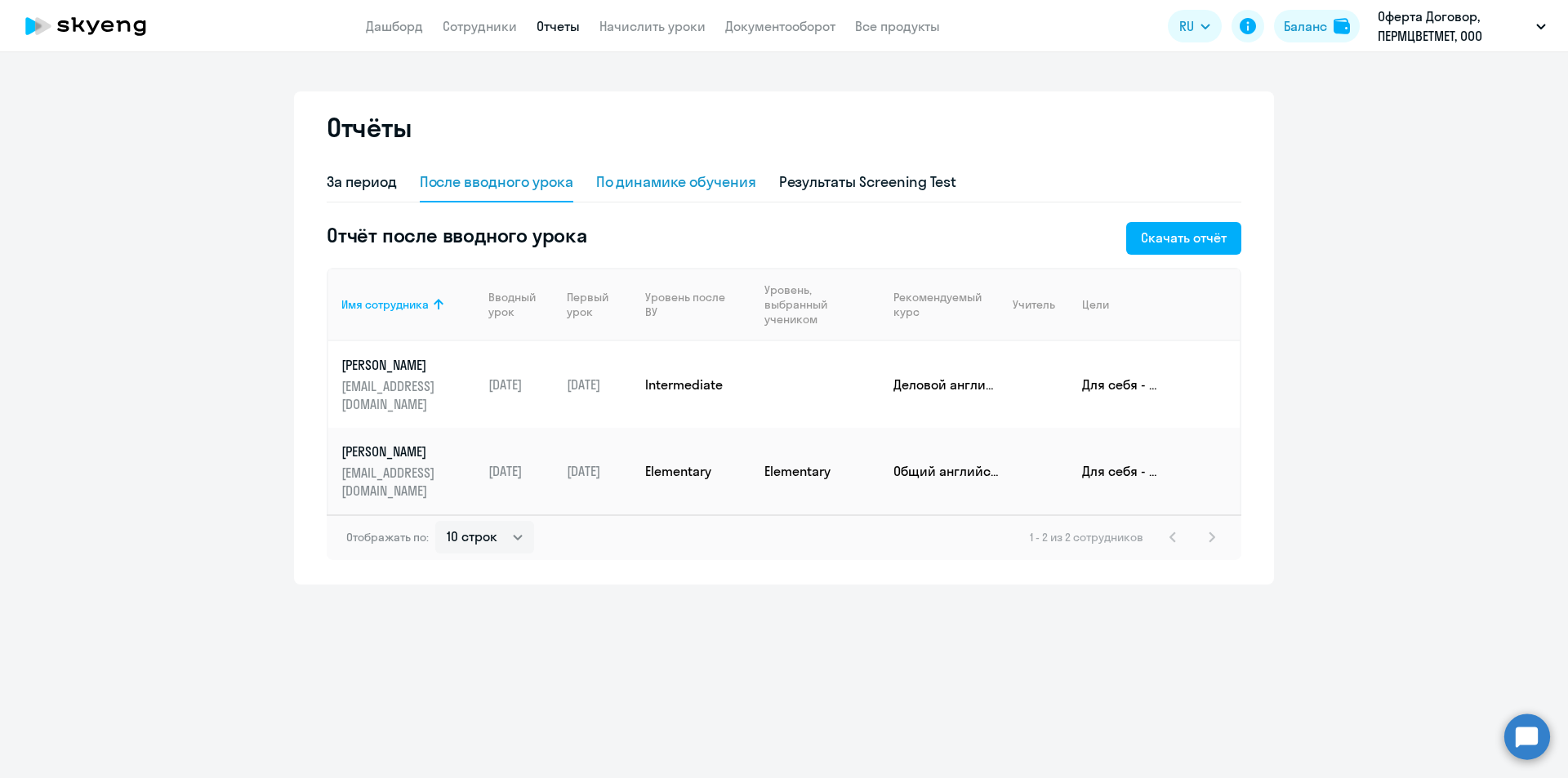
click at [660, 178] on div "По динамике обучения" at bounding box center [676, 182] width 160 height 21
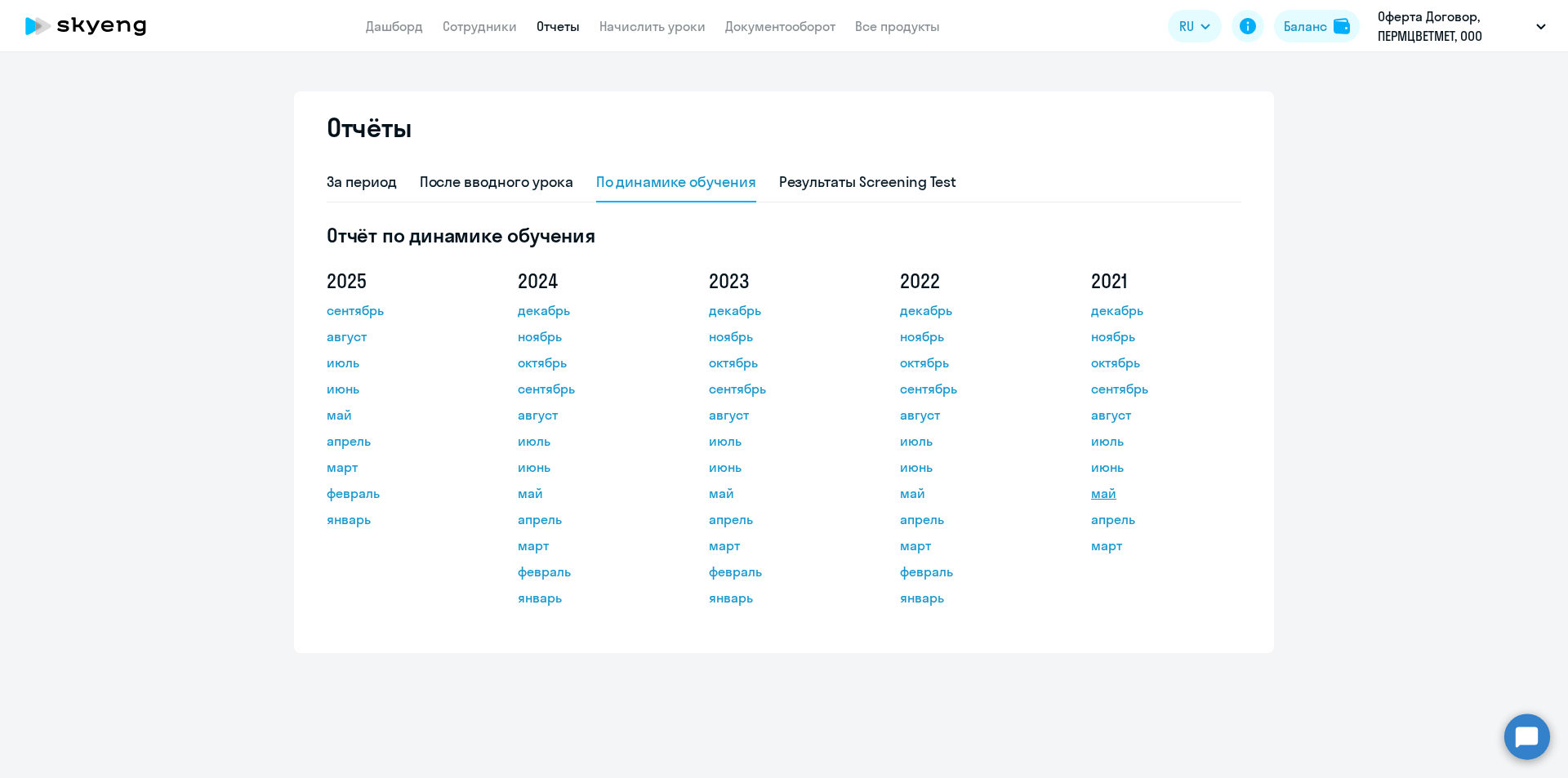
click at [1114, 493] on link "май" at bounding box center [1164, 493] width 147 height 19
